Goal: Find specific page/section: Find specific page/section

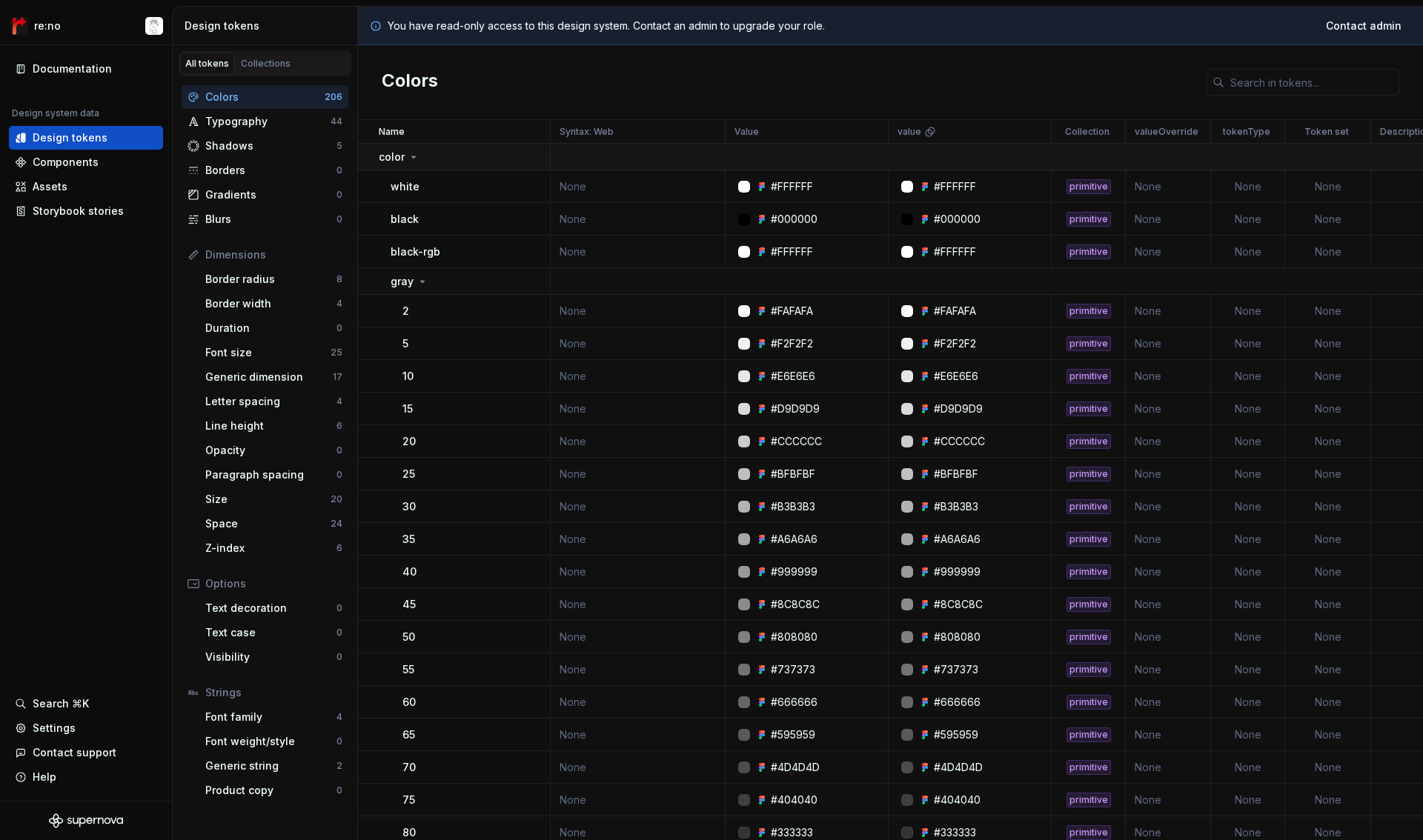
click at [457, 156] on div "color" at bounding box center [464, 156] width 171 height 14
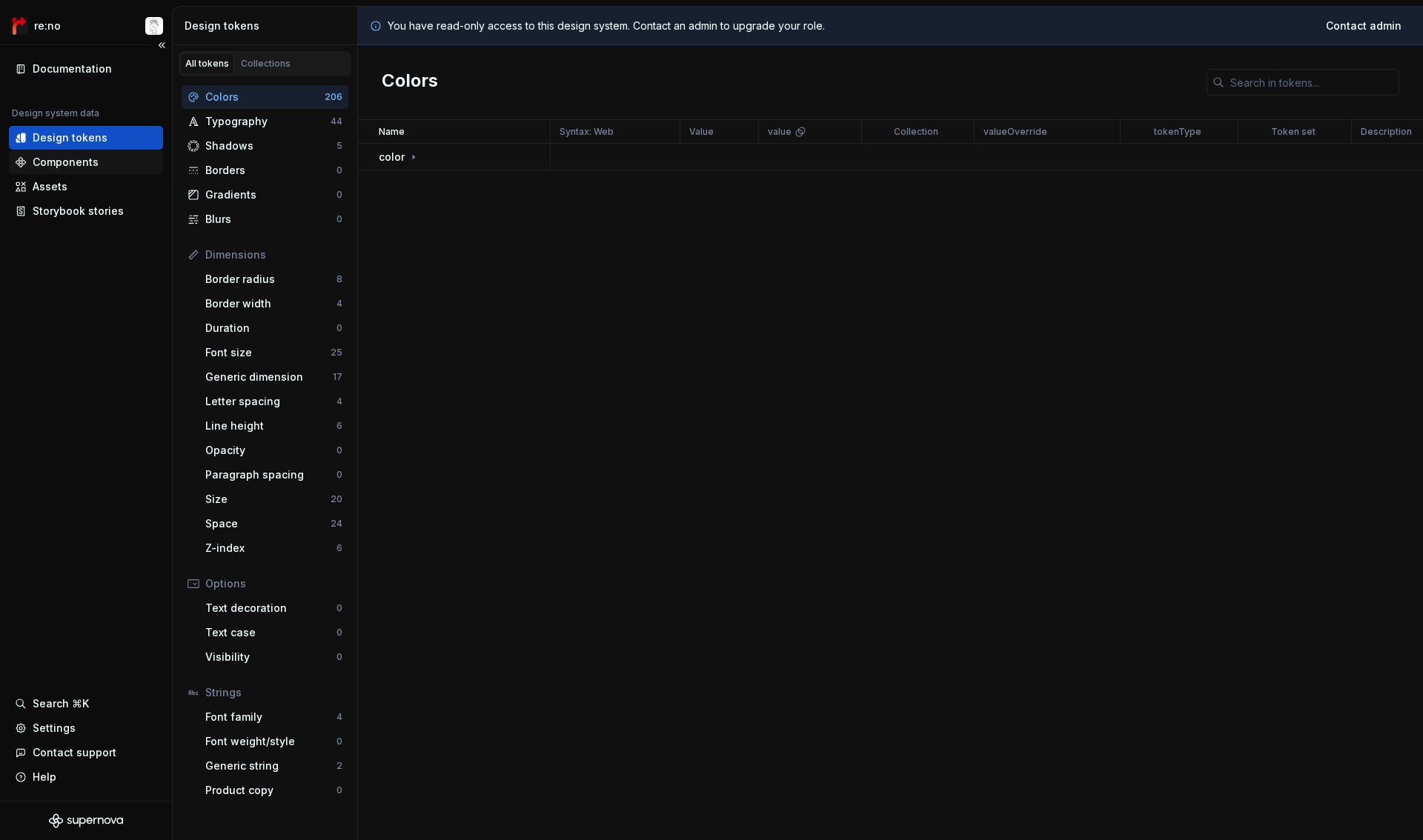
click at [81, 167] on div "Components" at bounding box center [65, 161] width 66 height 14
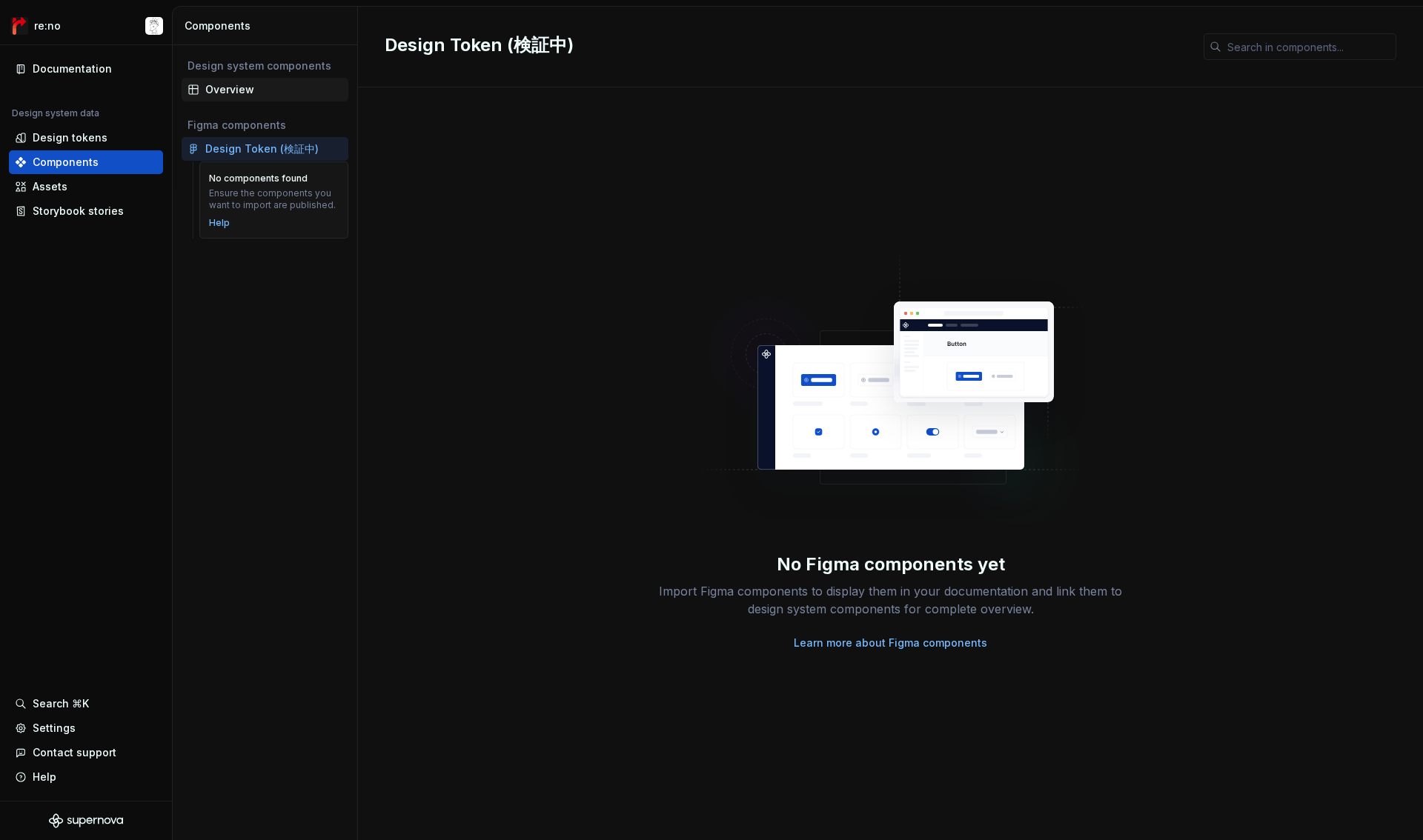
click at [253, 95] on div "Overview" at bounding box center [274, 89] width 137 height 14
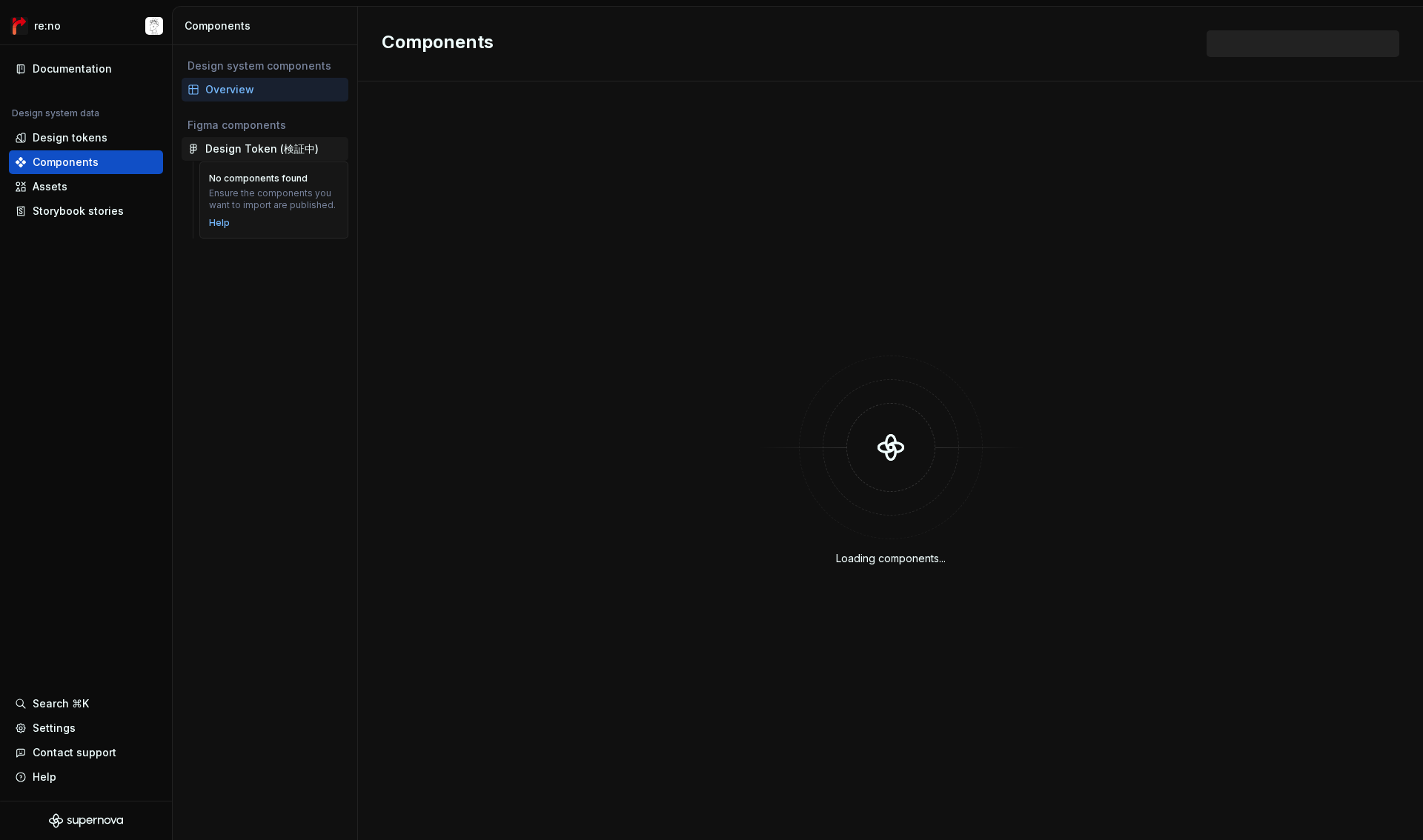
click at [252, 148] on div "Design Token (検証中)" at bounding box center [262, 148] width 113 height 14
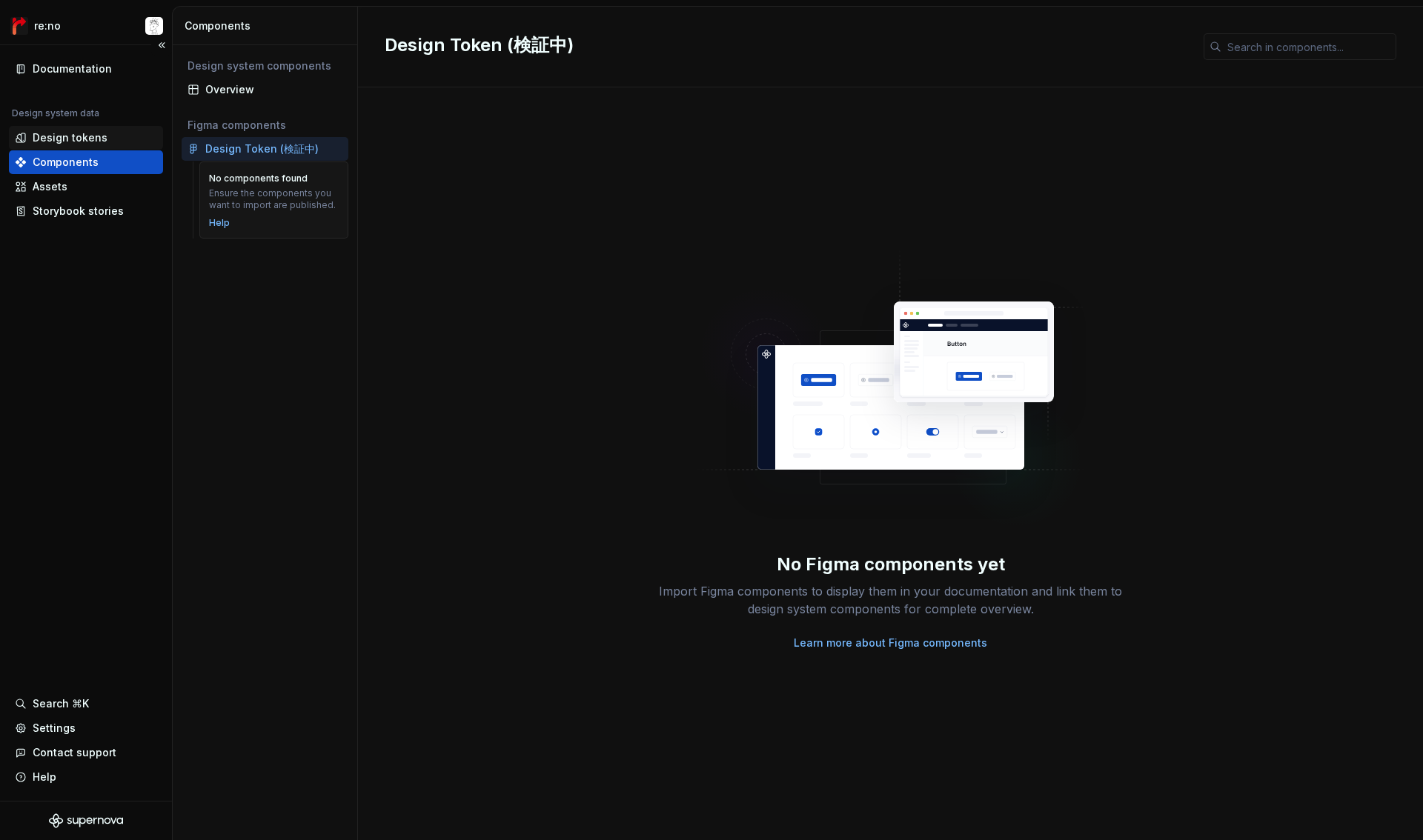
click at [83, 138] on div "Design tokens" at bounding box center [70, 137] width 75 height 14
